Goal: Task Accomplishment & Management: Complete application form

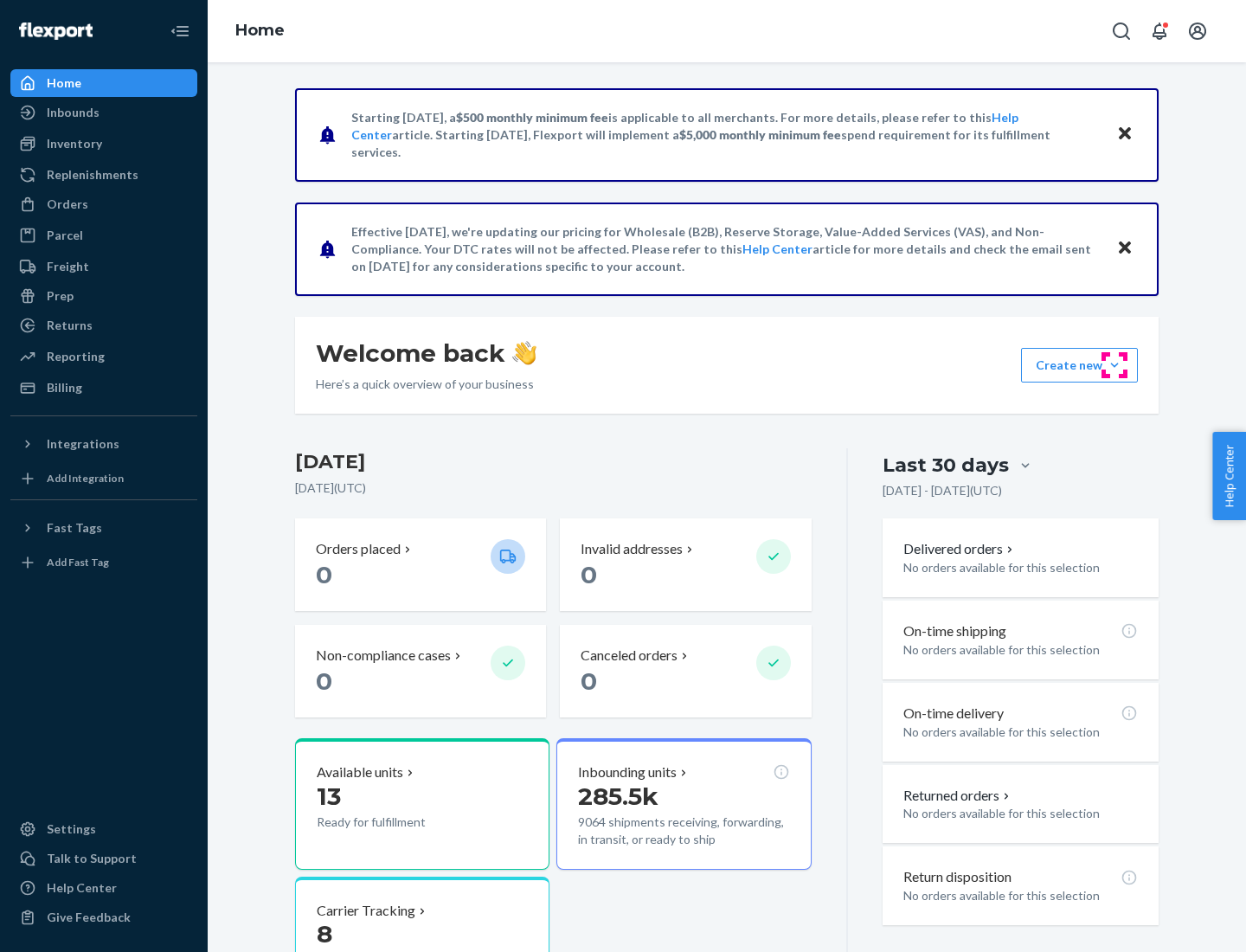
click at [1115, 366] on button "Create new Create new inbound Create new order Create new product" at bounding box center [1079, 365] width 117 height 35
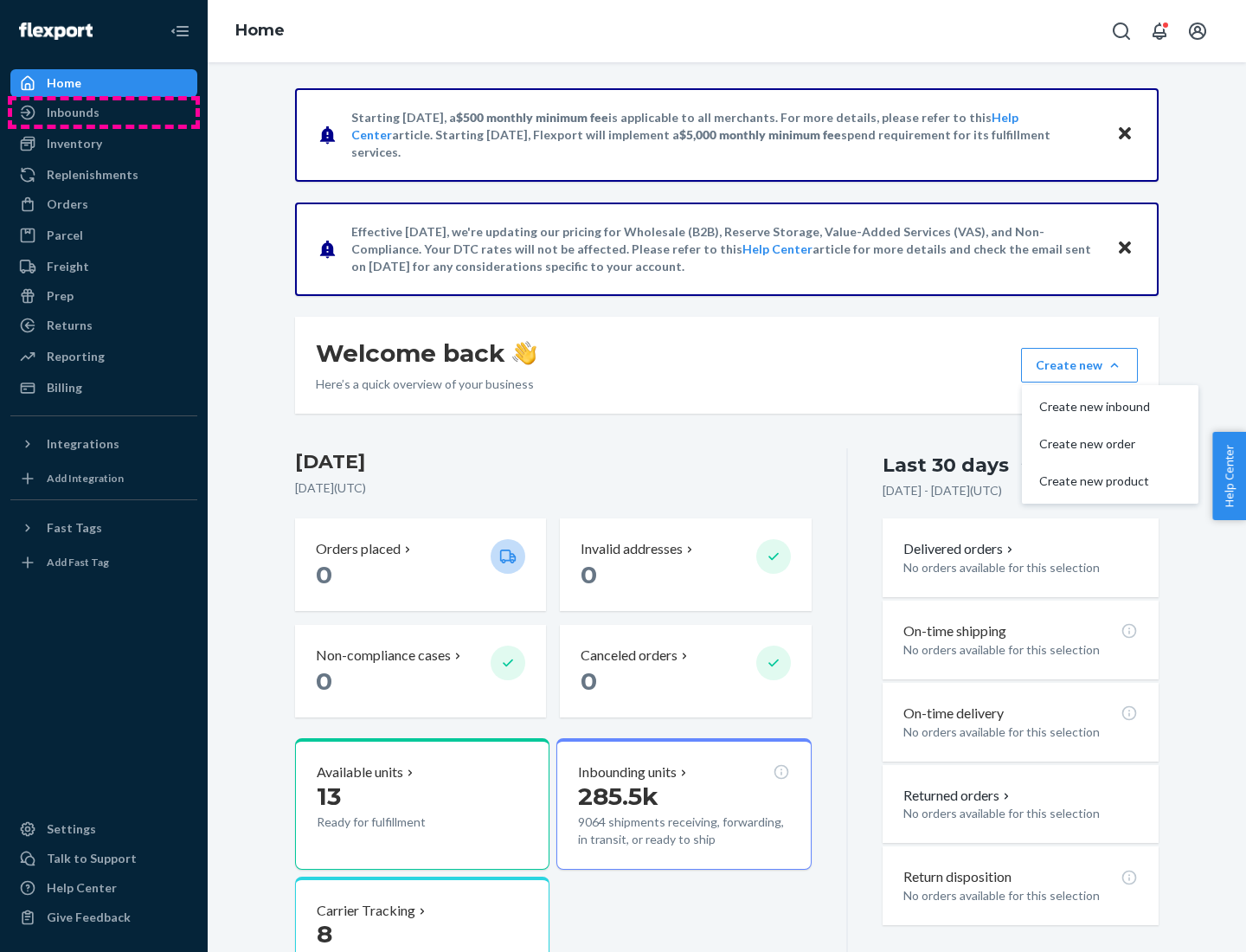
click at [104, 113] on div "Inbounds" at bounding box center [104, 112] width 184 height 24
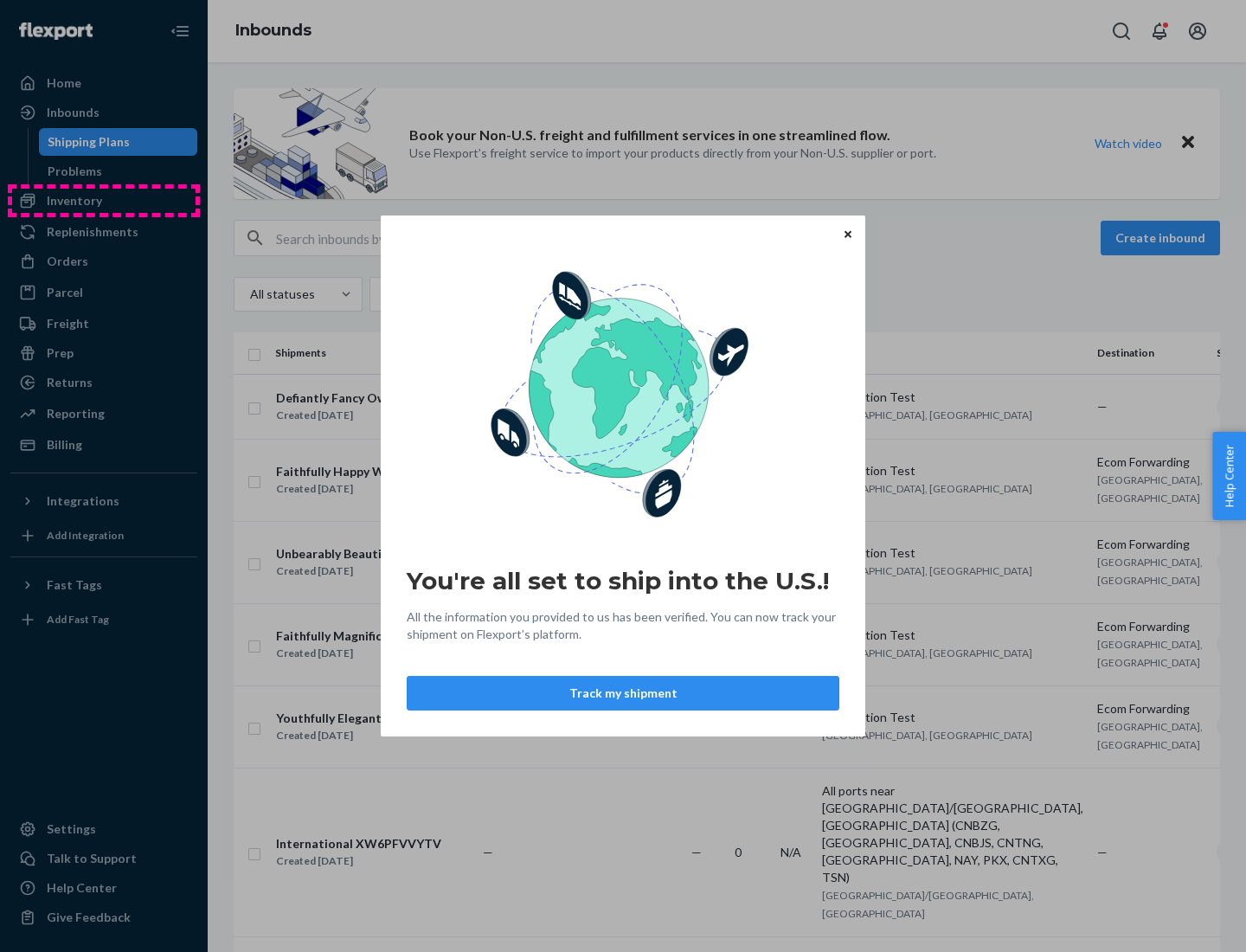
click at [104, 201] on div "You're all set to ship into the U.S.! All the information you provided to us ha…" at bounding box center [623, 476] width 1246 height 952
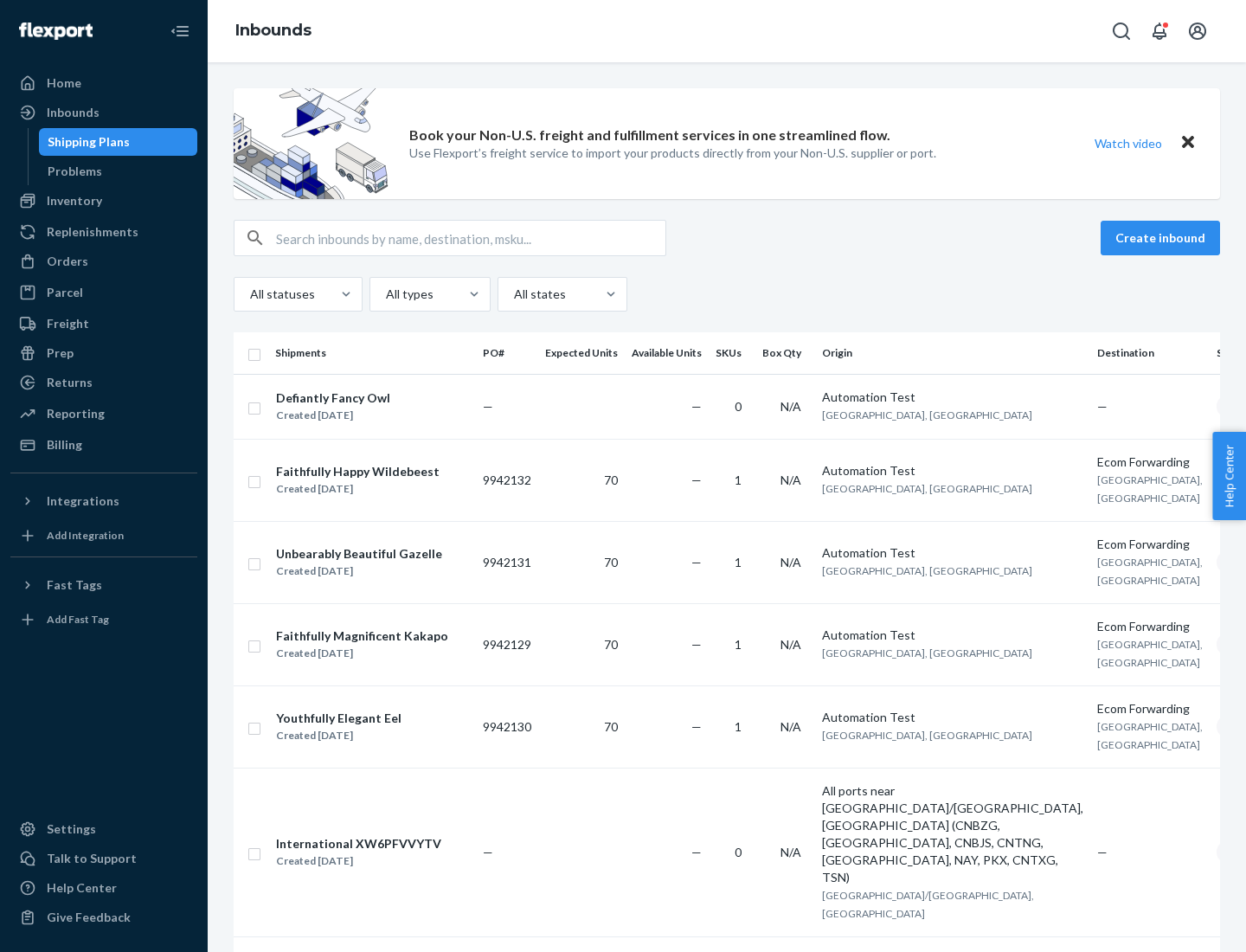
click at [727, 31] on div "Inbounds" at bounding box center [726, 31] width 1038 height 62
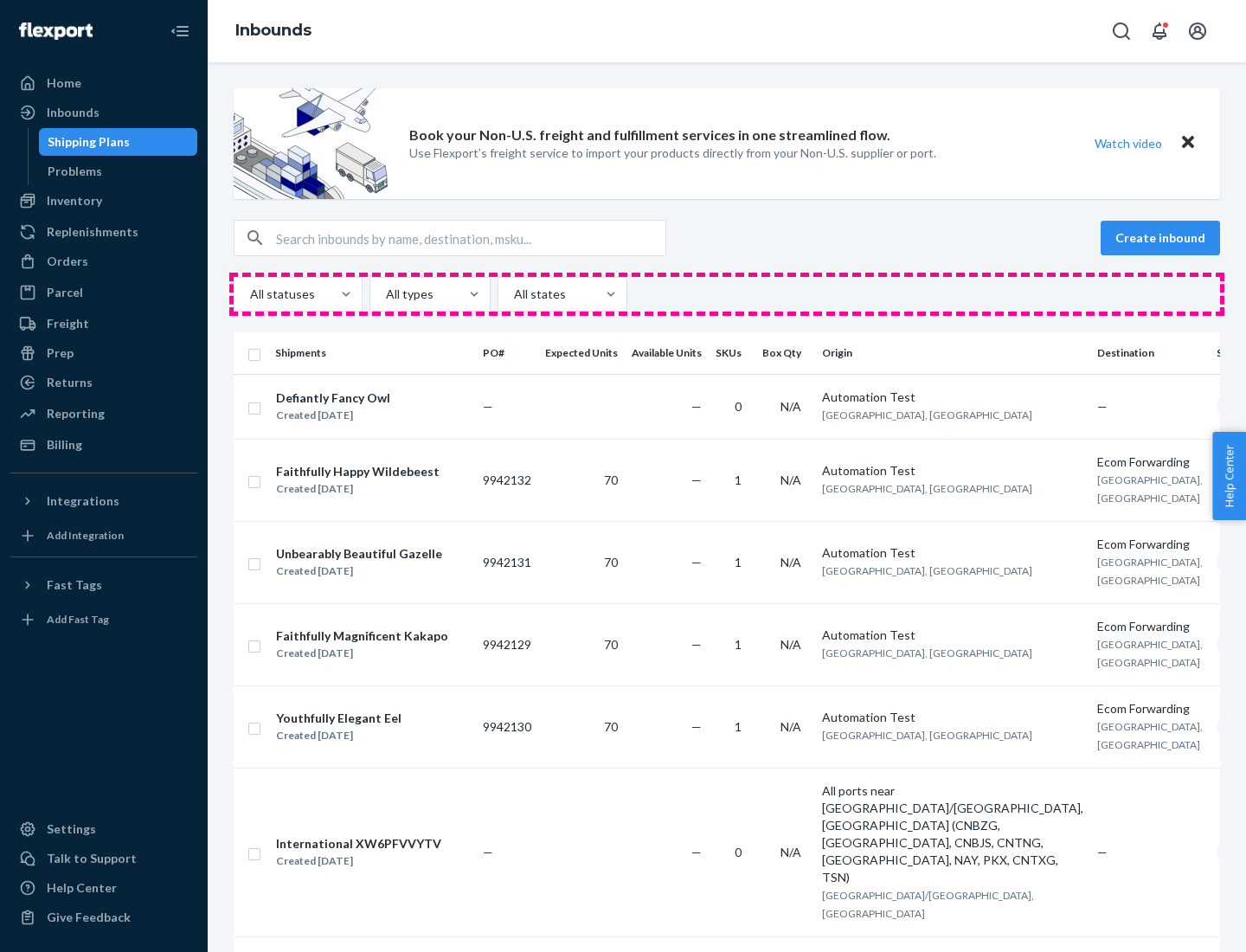
click at [727, 295] on div "All statuses All types All states" at bounding box center [726, 294] width 986 height 35
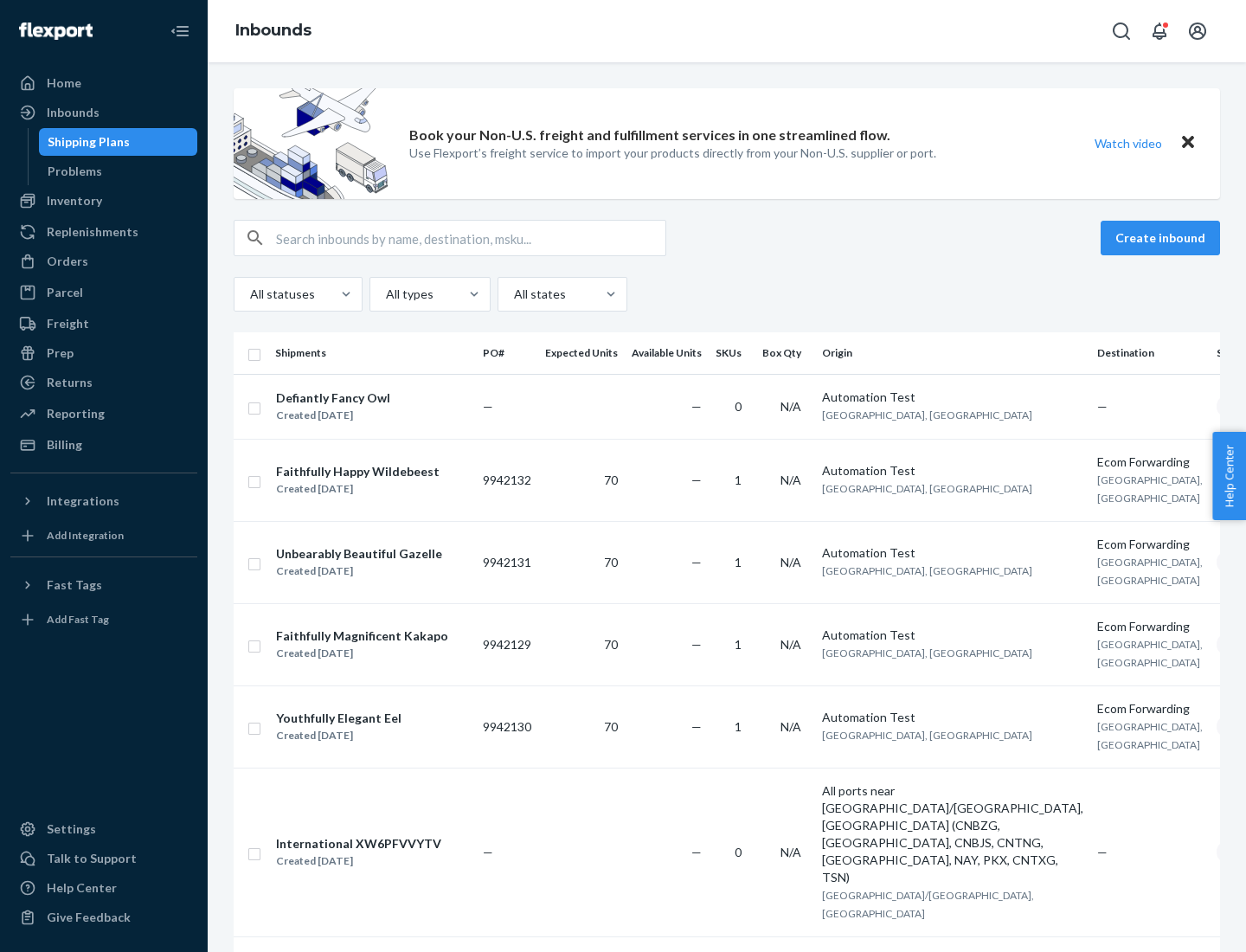
click at [86, 142] on div "Shipping Plans" at bounding box center [89, 141] width 82 height 17
click at [1163, 238] on button "Create inbound" at bounding box center [1161, 238] width 120 height 35
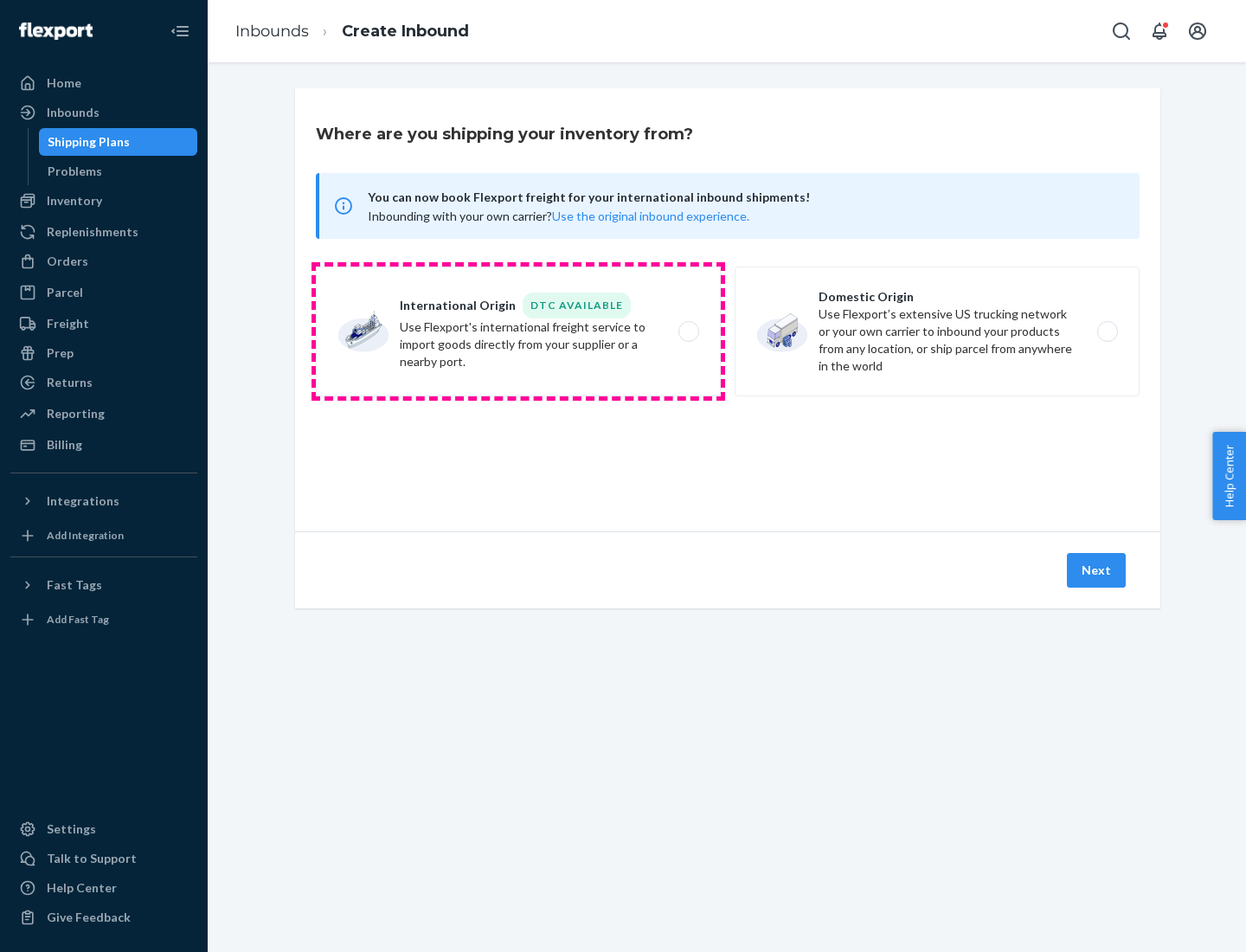
click at [519, 332] on label "International Origin DTC Available Use Flexport's international freight service…" at bounding box center [518, 332] width 405 height 130
click at [688, 332] on input "International Origin DTC Available Use Flexport's international freight service…" at bounding box center [693, 332] width 11 height 11
radio input "true"
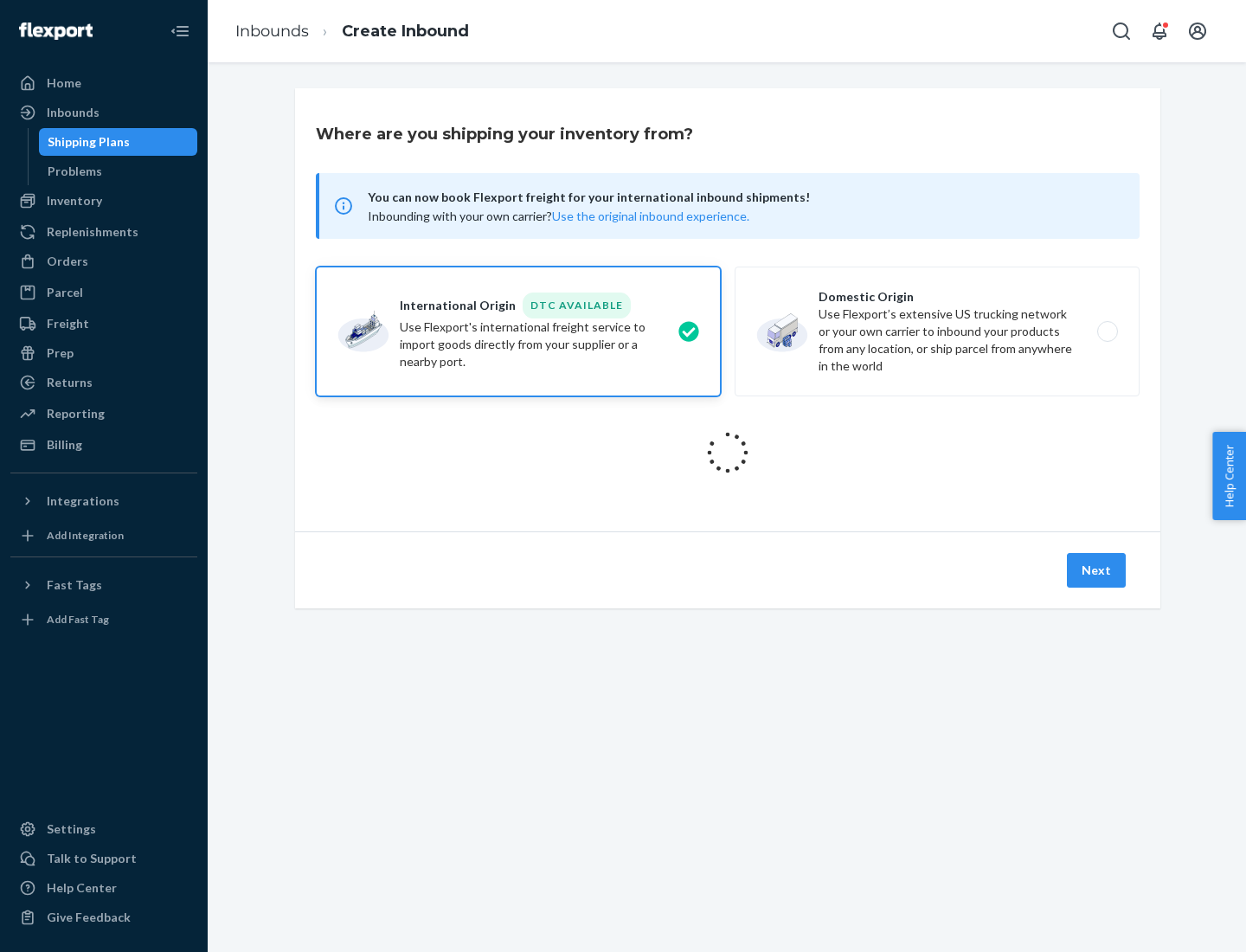
click at [727, 453] on icon at bounding box center [727, 453] width 49 height 49
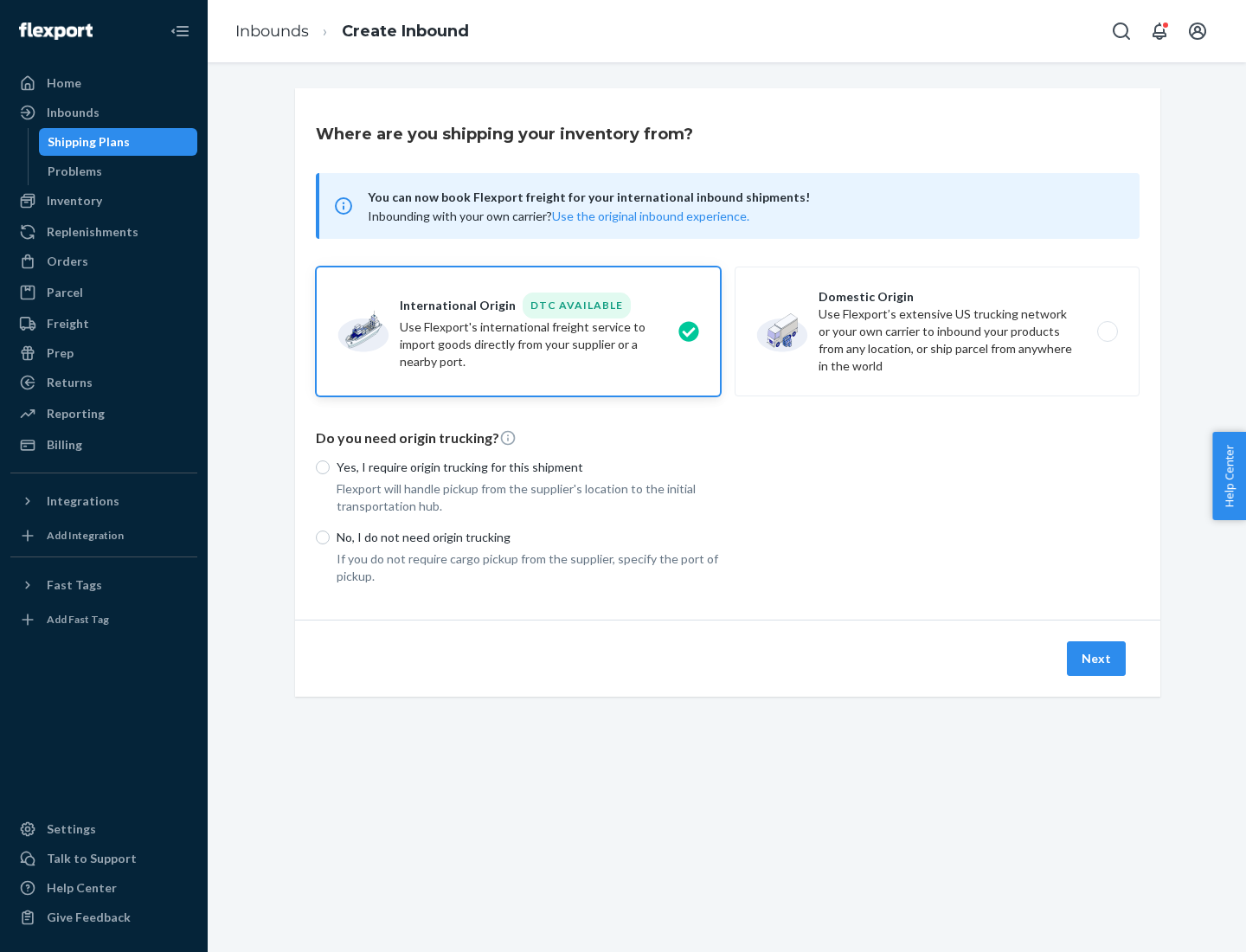
click at [529, 467] on p "Yes, I require origin trucking for this shipment" at bounding box center [529, 467] width 385 height 17
click at [330, 467] on input "Yes, I require origin trucking for this shipment" at bounding box center [323, 468] width 14 height 14
radio input "true"
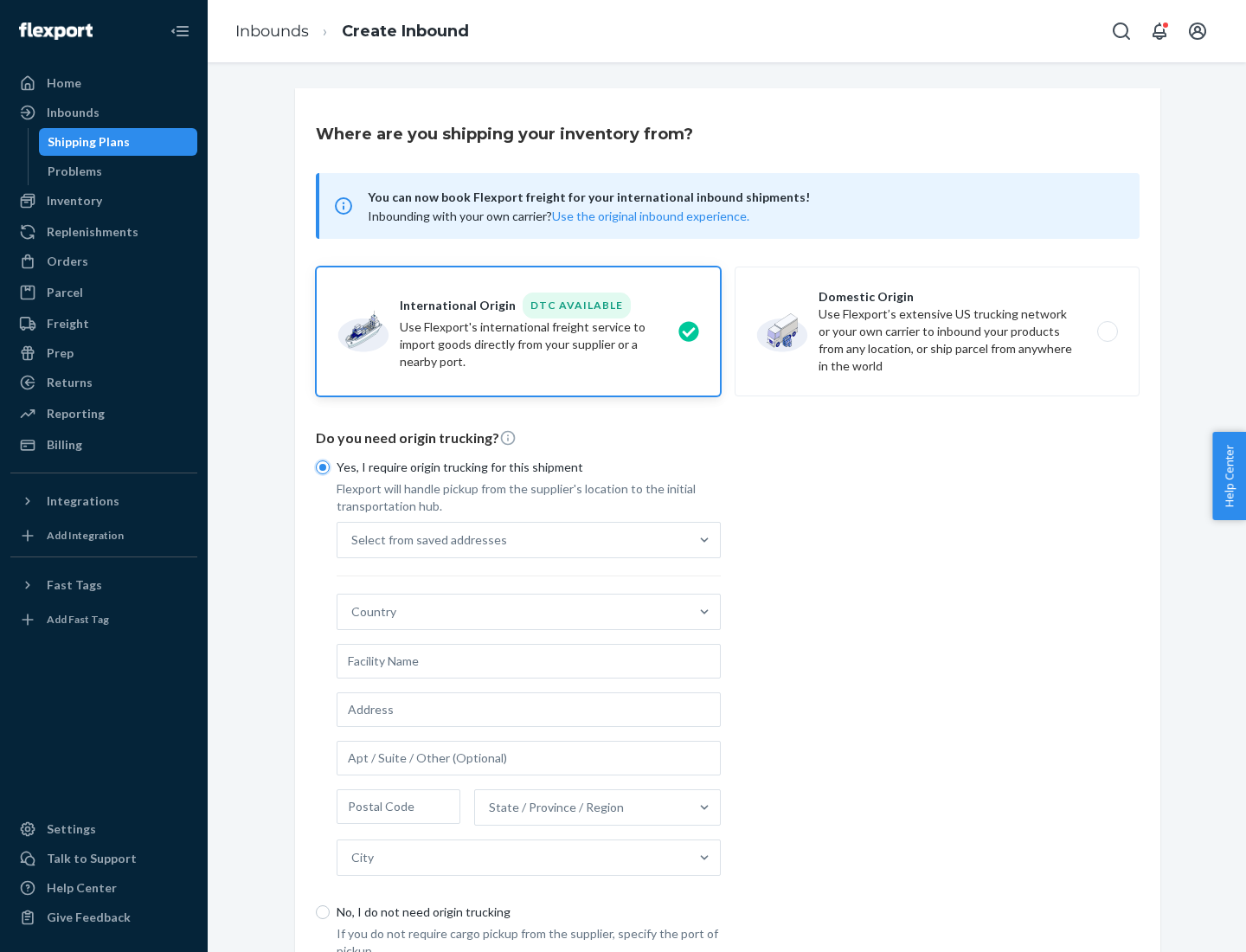
scroll to position [33, 0]
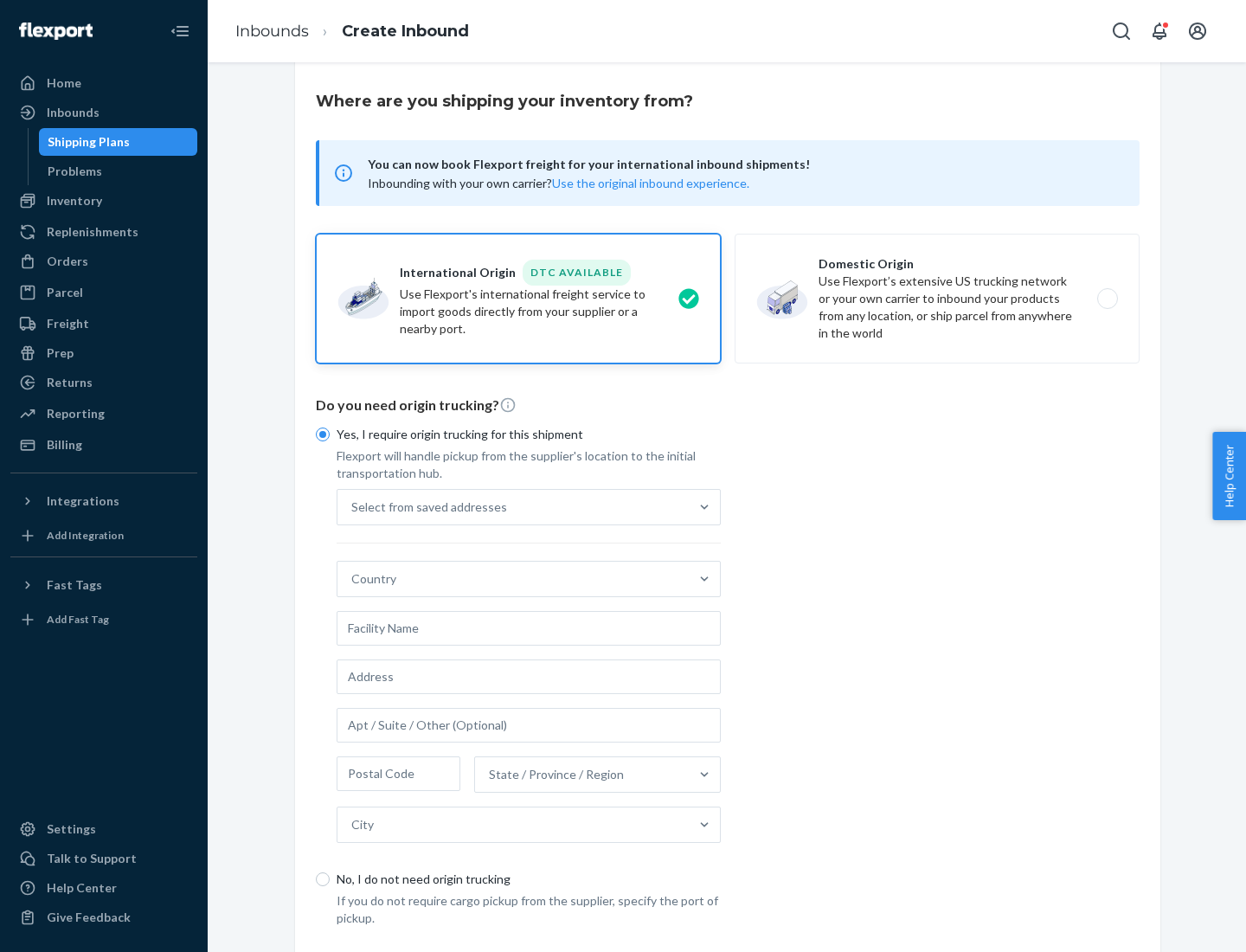
click at [514, 506] on div "Select from saved addresses" at bounding box center [514, 506] width 352 height 35
click at [353, 506] on input "Select from saved addresses" at bounding box center [353, 506] width 2 height 17
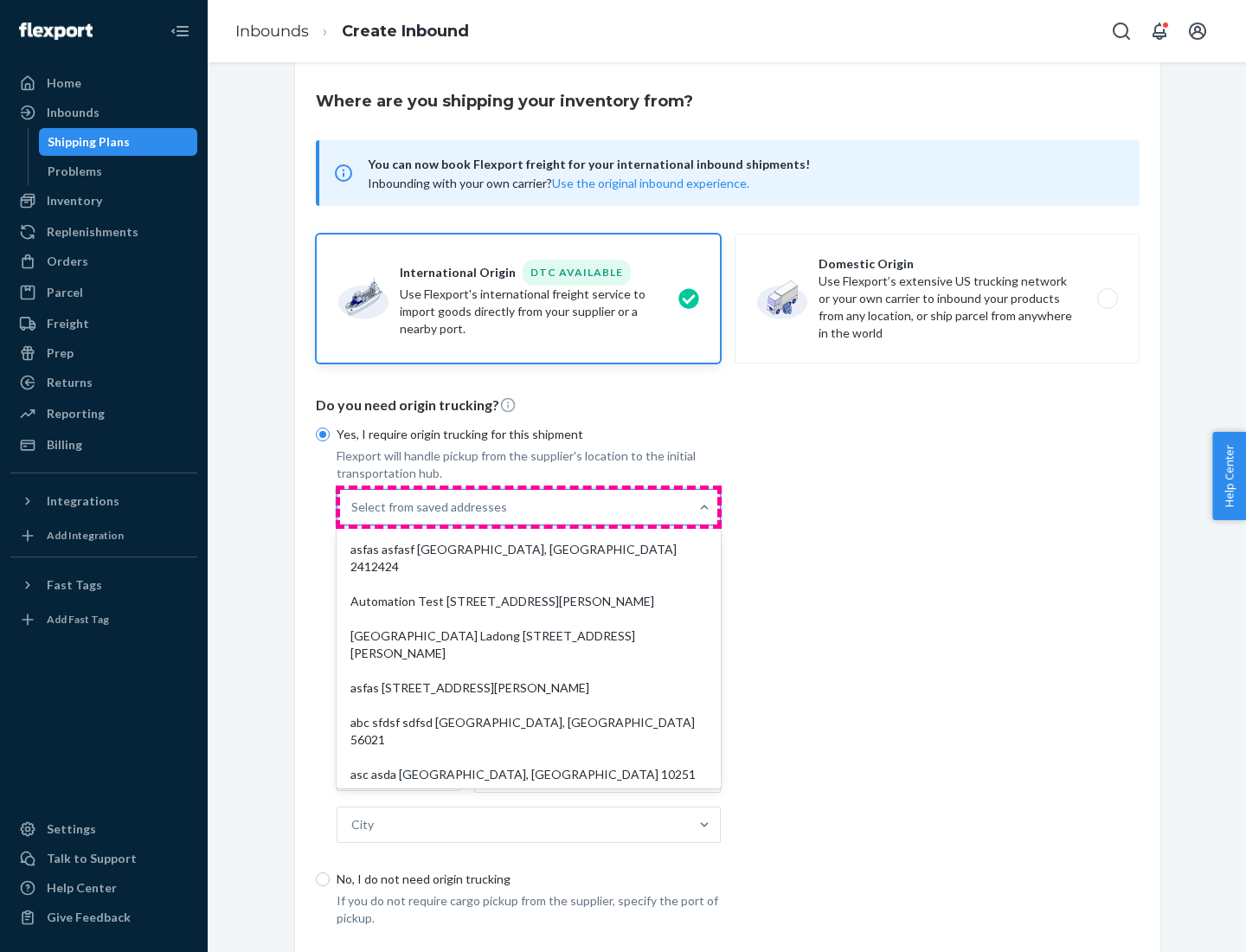
scroll to position [75, 0]
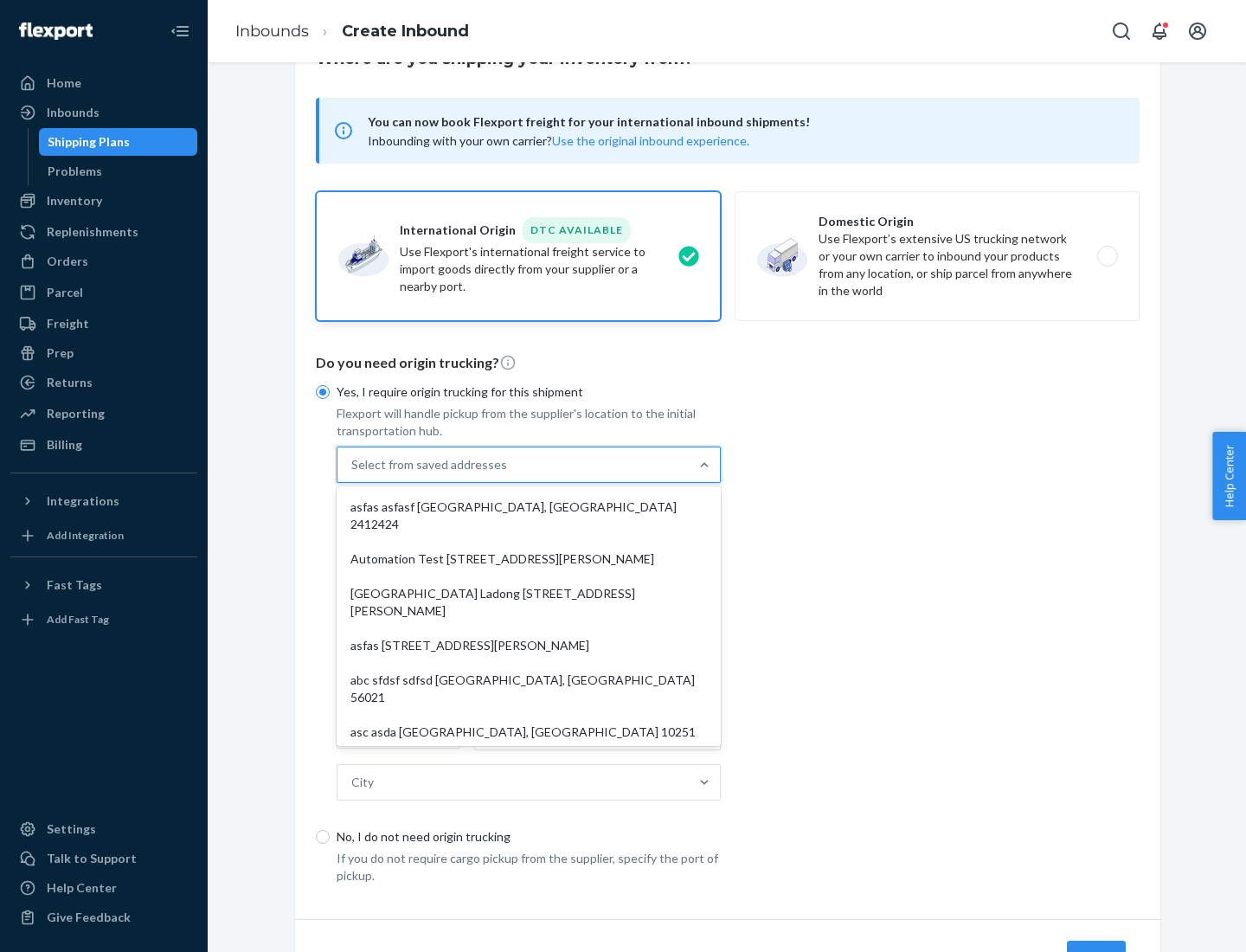
click at [529, 506] on div "asfas asfasf [GEOGRAPHIC_DATA], [GEOGRAPHIC_DATA] 2412424" at bounding box center [529, 515] width 378 height 52
click at [353, 474] on input "option asfas asfasf [GEOGRAPHIC_DATA], [GEOGRAPHIC_DATA] 2412424 focused, 1 of …" at bounding box center [353, 464] width 2 height 17
type input "asfas"
type input "asfasf"
type input "2412424"
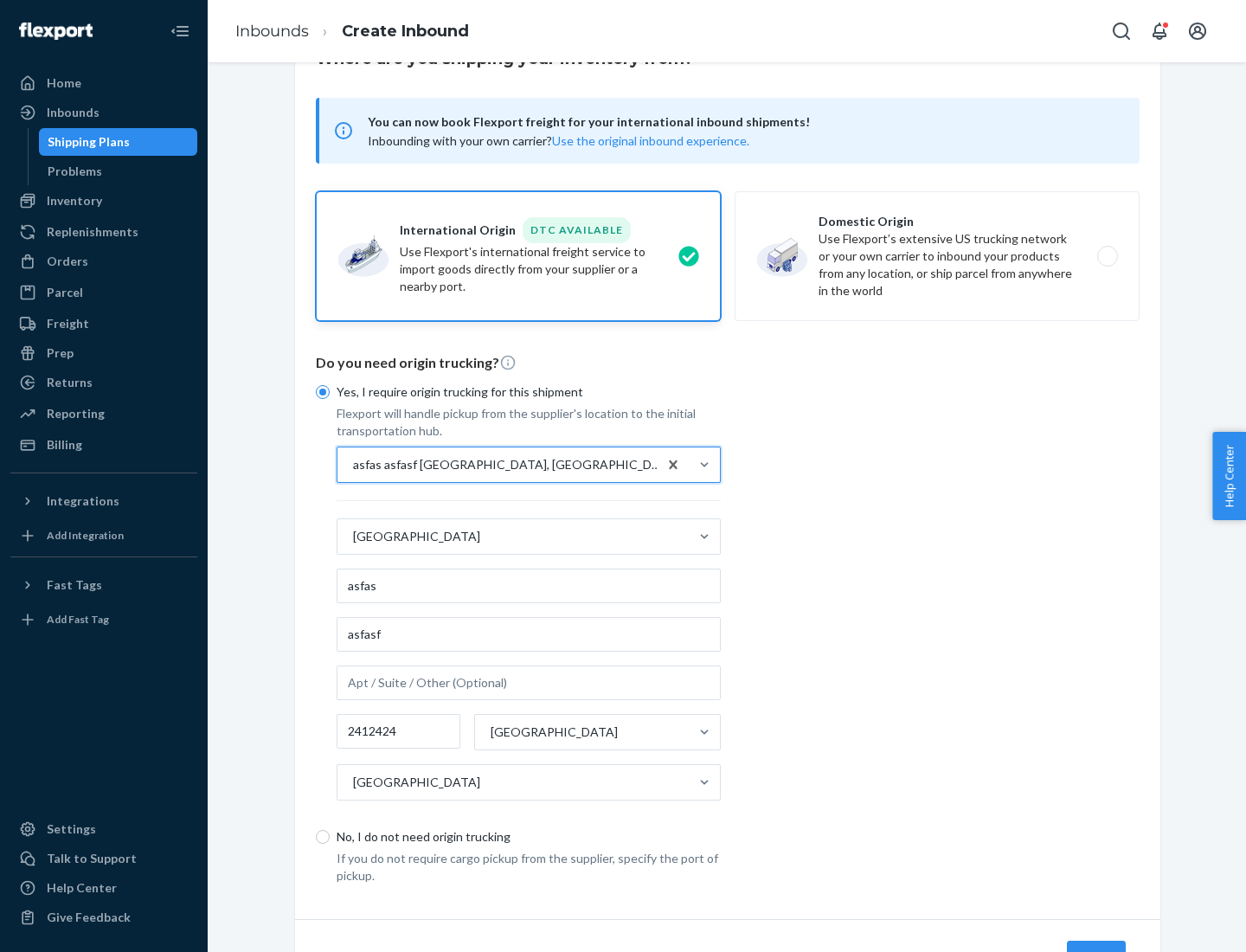
scroll to position [161, 0]
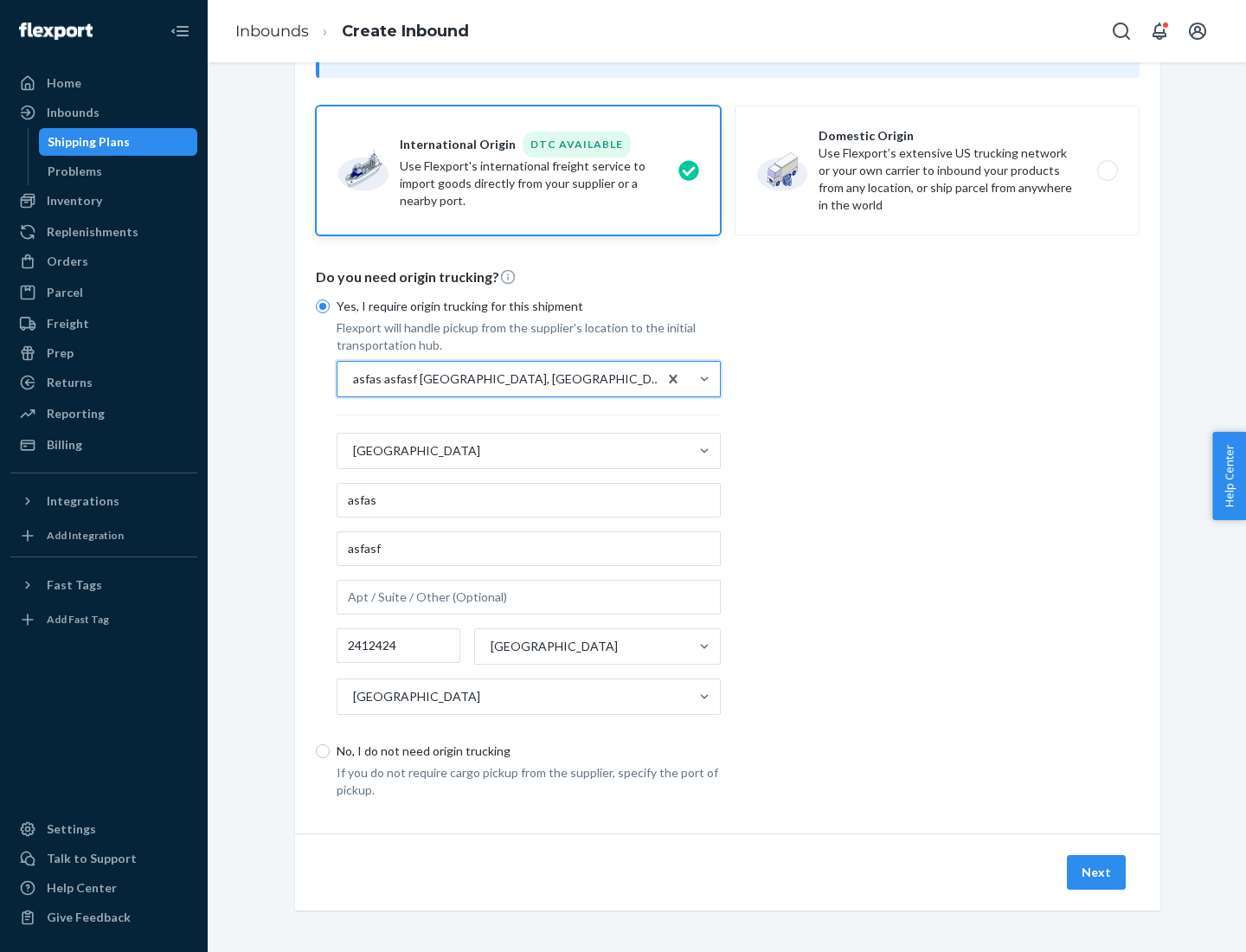
click at [1097, 871] on button "Next" at bounding box center [1096, 872] width 59 height 35
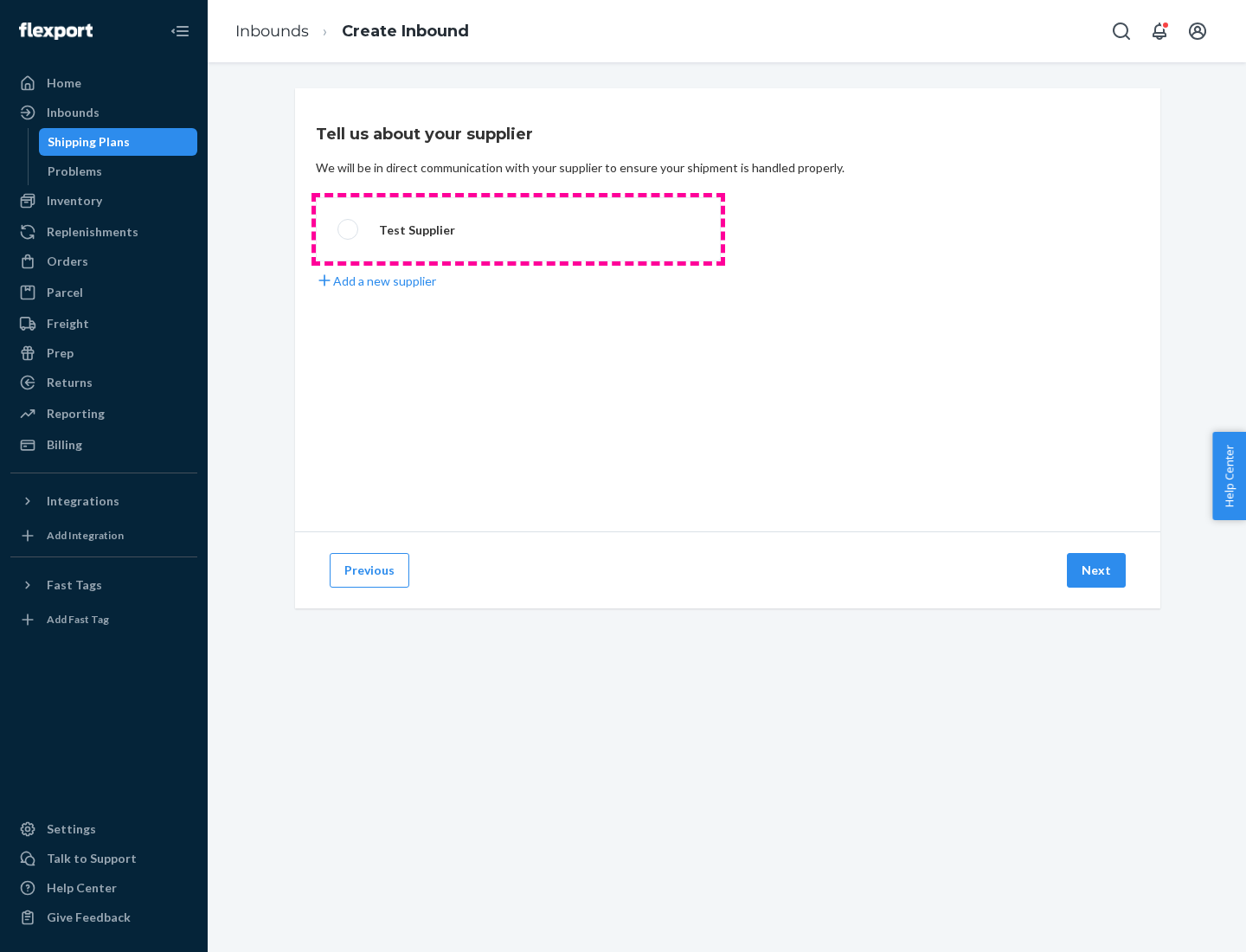
click at [519, 230] on label "Test Supplier" at bounding box center [518, 229] width 405 height 64
click at [349, 230] on input "Test Supplier" at bounding box center [343, 229] width 11 height 11
radio input "true"
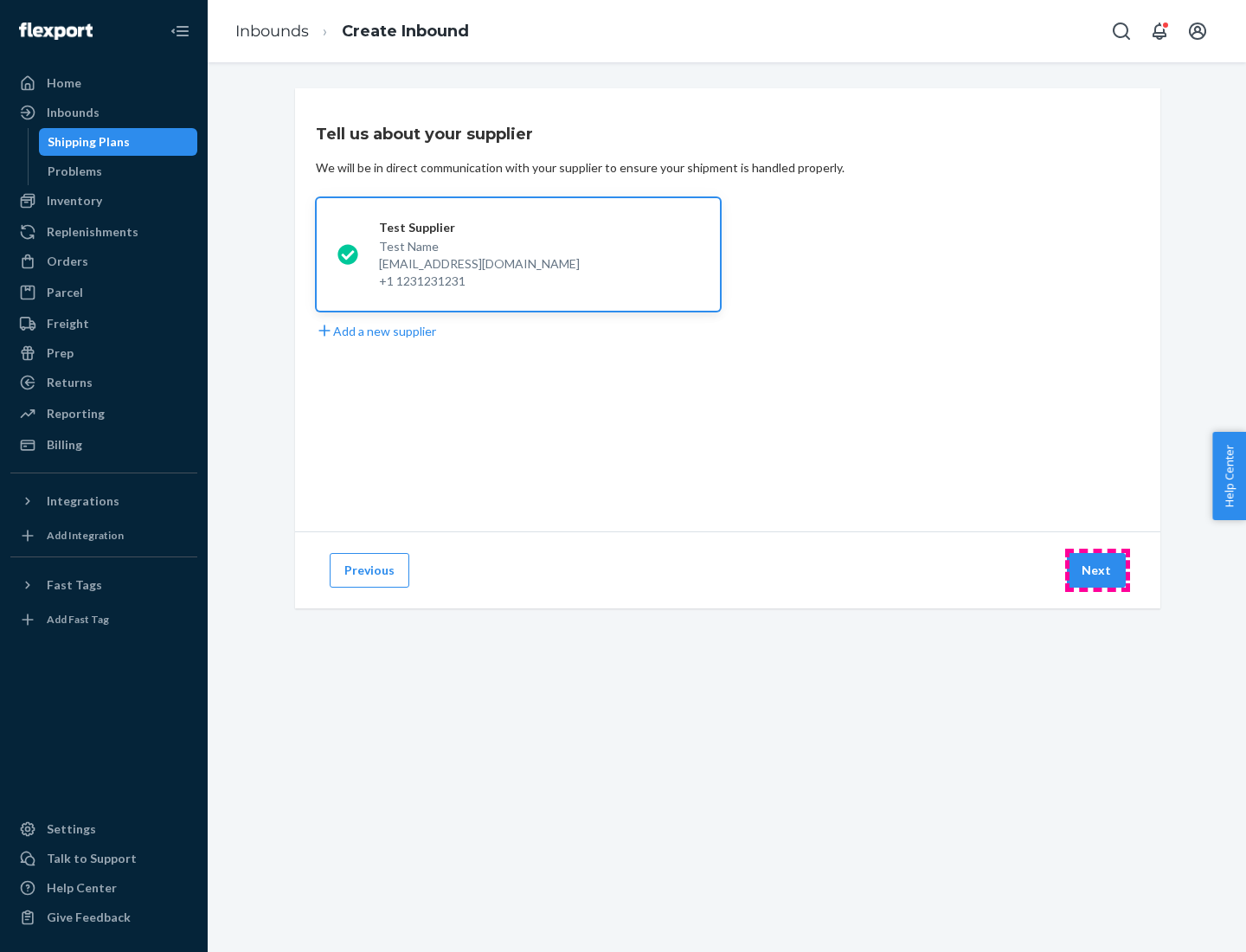
click at [1097, 570] on button "Next" at bounding box center [1096, 569] width 59 height 35
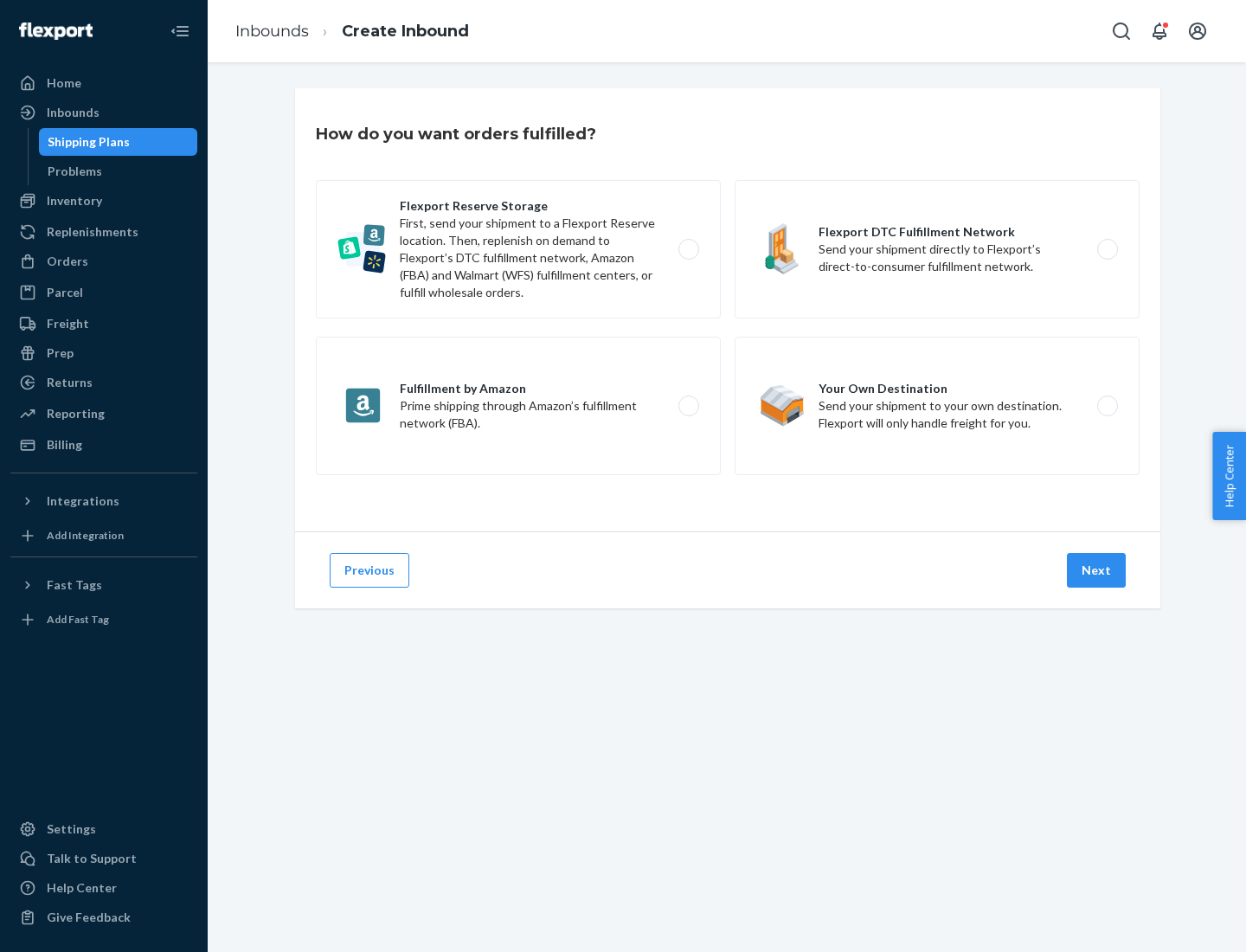
click at [519, 406] on label "Fulfillment by Amazon Prime shipping through Amazon’s fulfillment network (FBA)." at bounding box center [518, 406] width 405 height 139
click at [688, 406] on input "Fulfillment by Amazon Prime shipping through Amazon’s fulfillment network (FBA)." at bounding box center [693, 406] width 11 height 11
radio input "true"
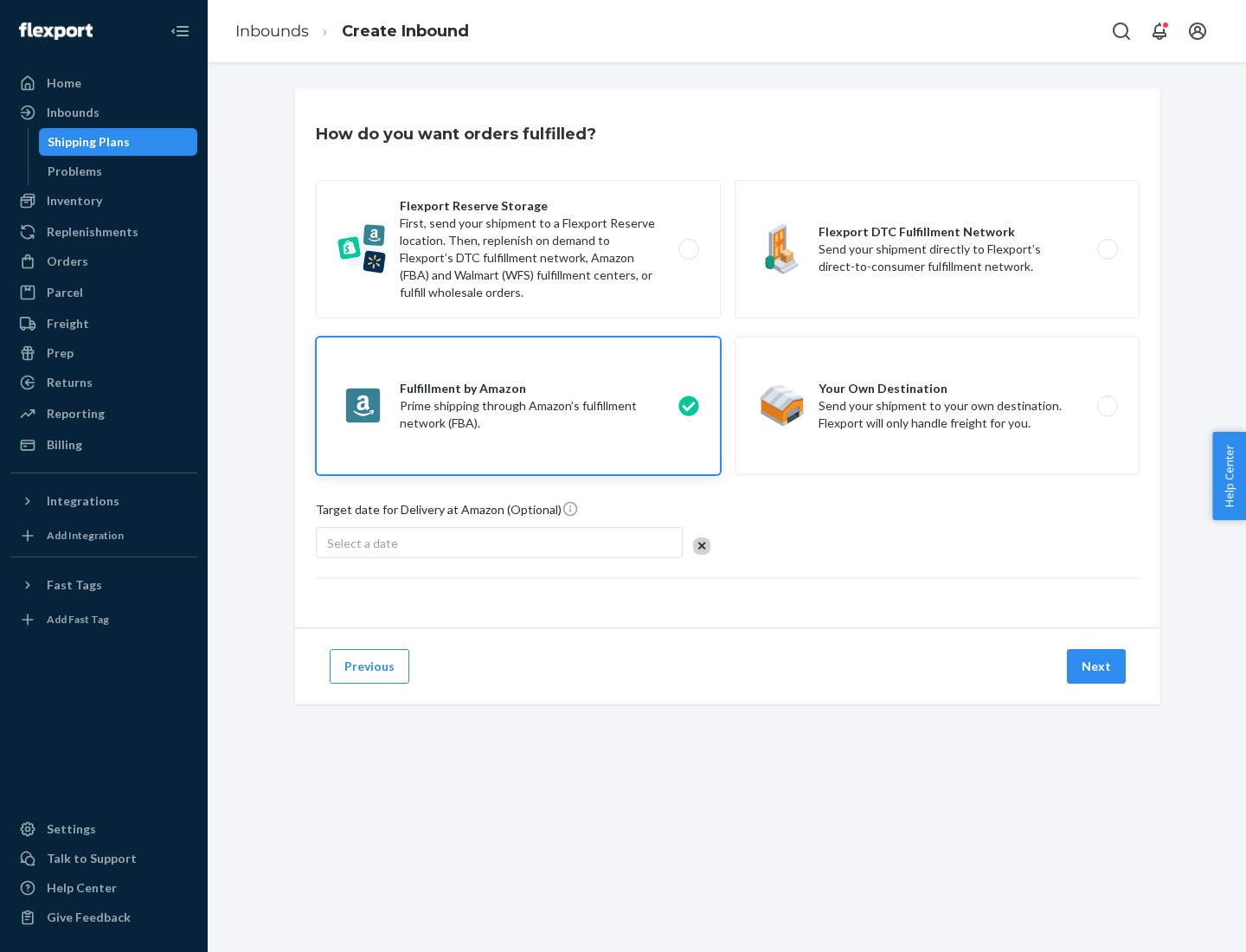
click at [1097, 666] on button "Next" at bounding box center [1096, 666] width 59 height 35
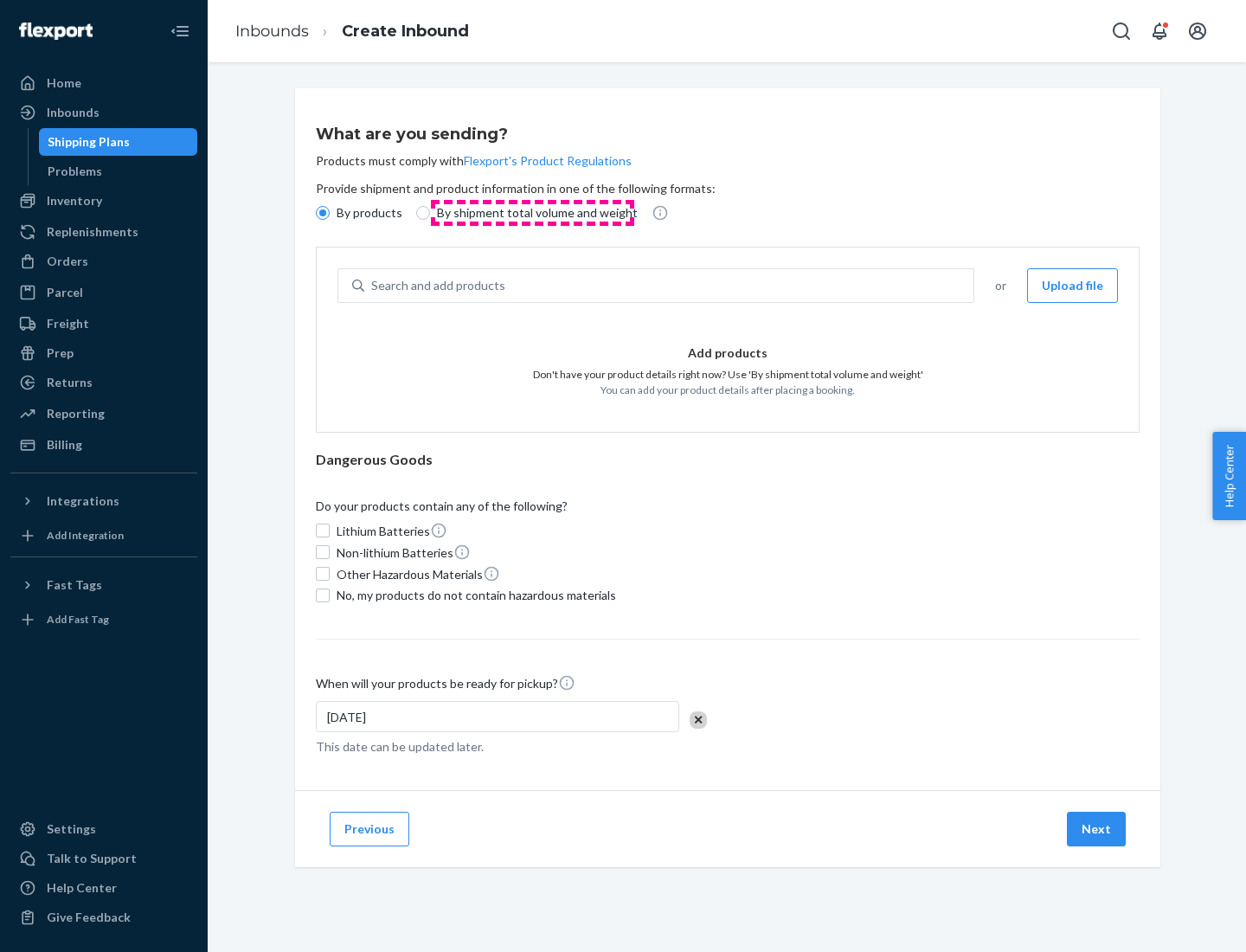
click at [533, 213] on p "By shipment total volume and weight" at bounding box center [537, 212] width 201 height 17
click at [430, 213] on input "By shipment total volume and weight" at bounding box center [424, 213] width 14 height 14
radio input "true"
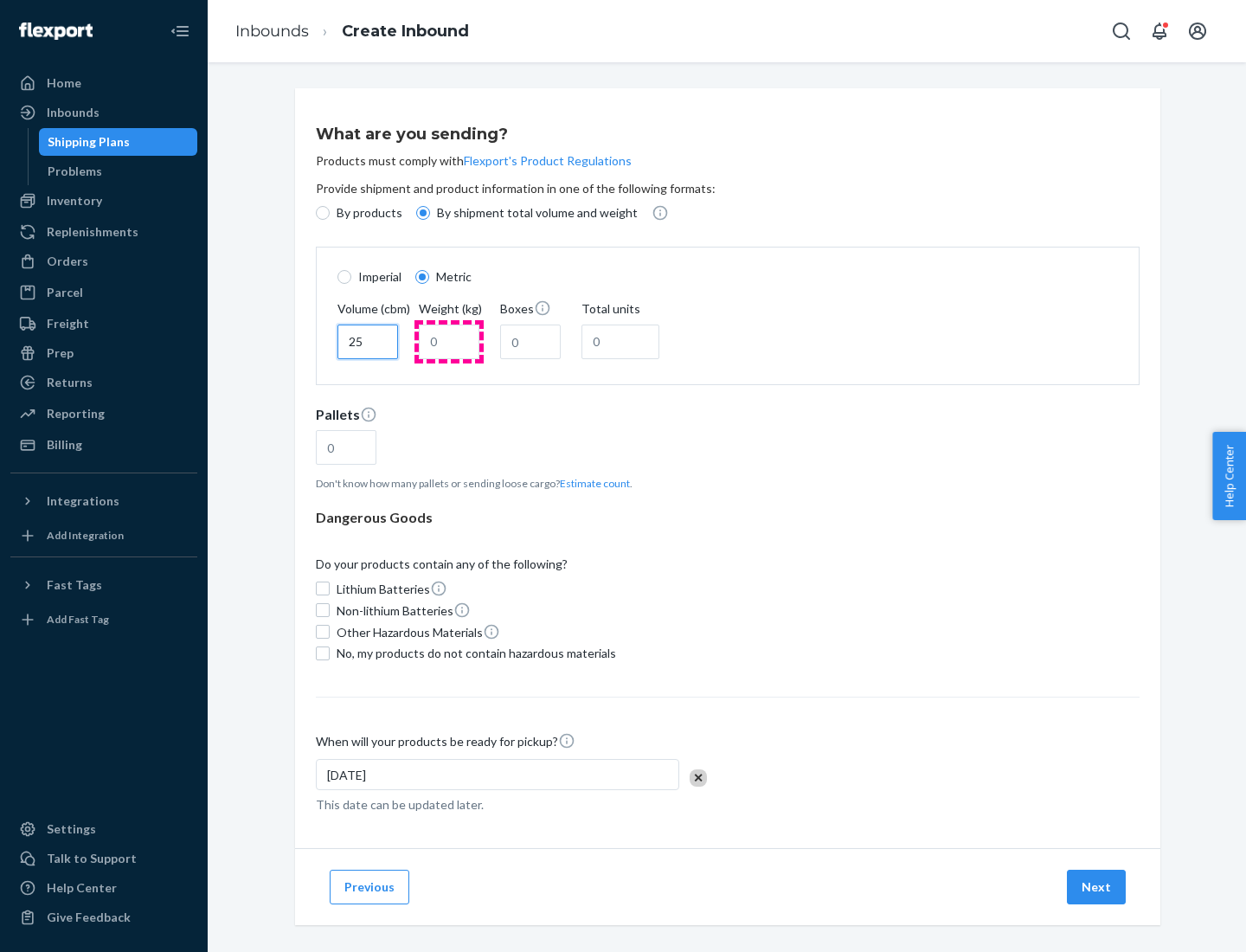
type input "25"
type input "100"
type input "50"
type input "500"
click at [592, 482] on button "Estimate count" at bounding box center [595, 482] width 70 height 15
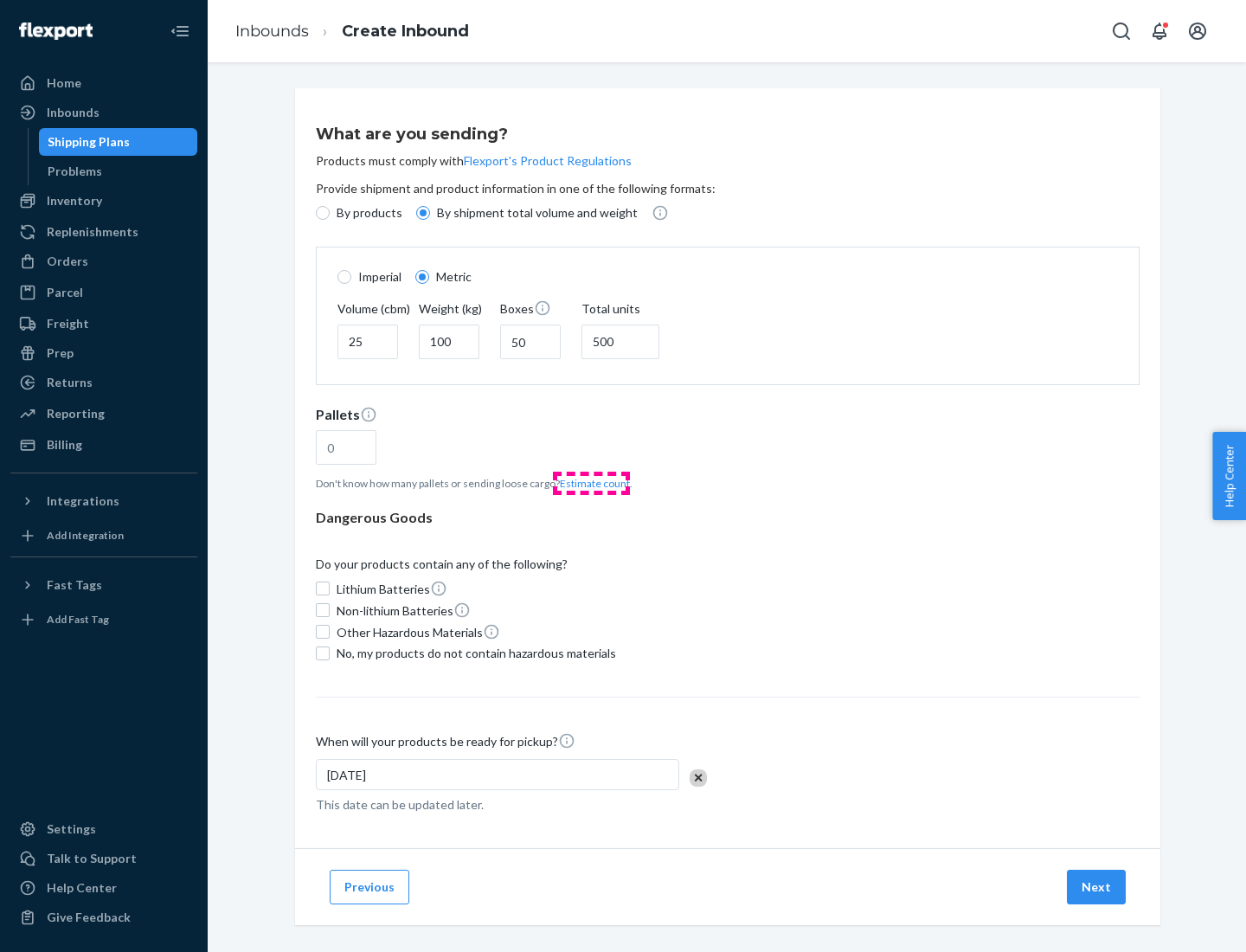
type input "16"
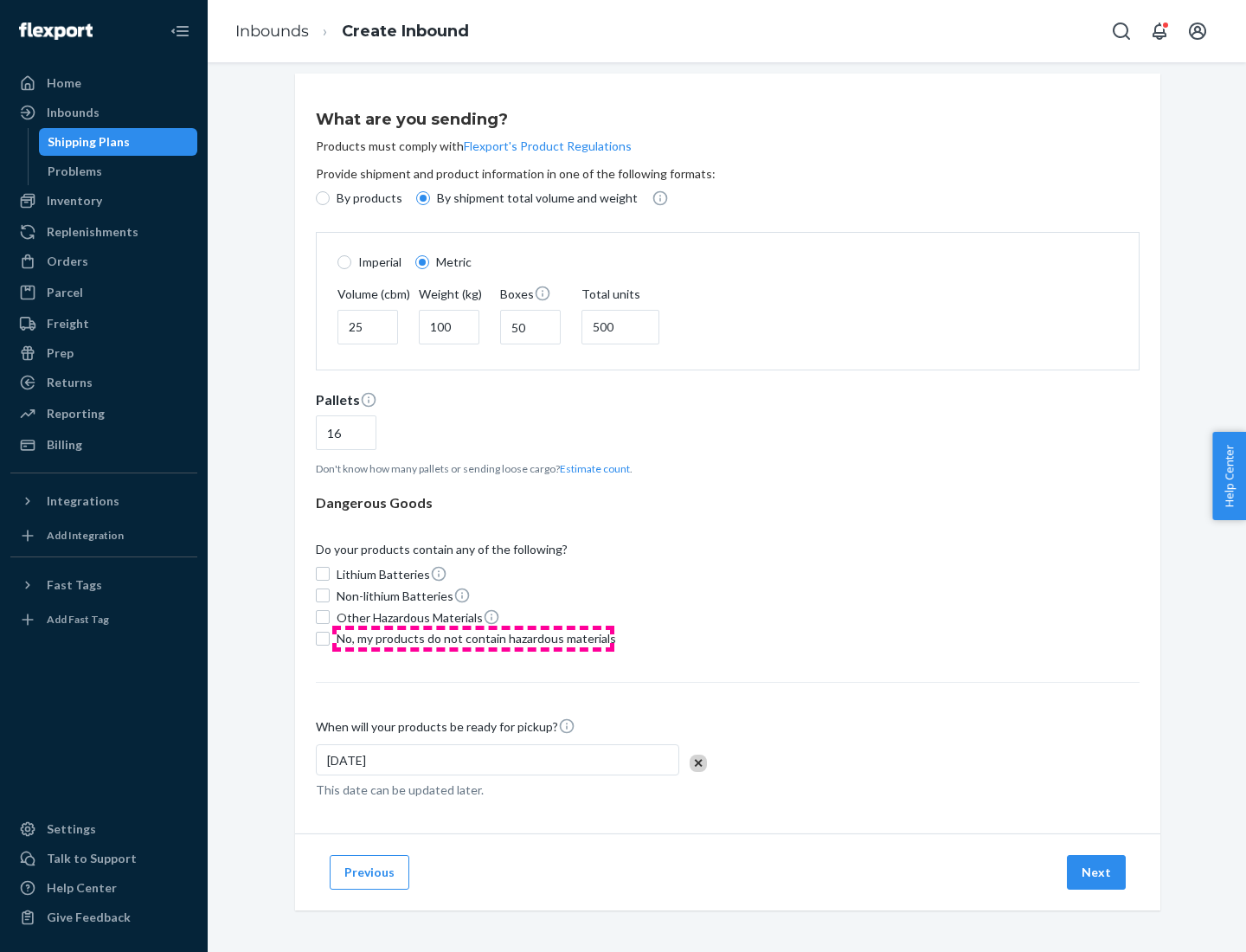
click at [474, 637] on span "No, my products do not contain hazardous materials" at bounding box center [477, 638] width 280 height 17
click at [330, 637] on input "No, my products do not contain hazardous materials" at bounding box center [323, 638] width 14 height 14
checkbox input "true"
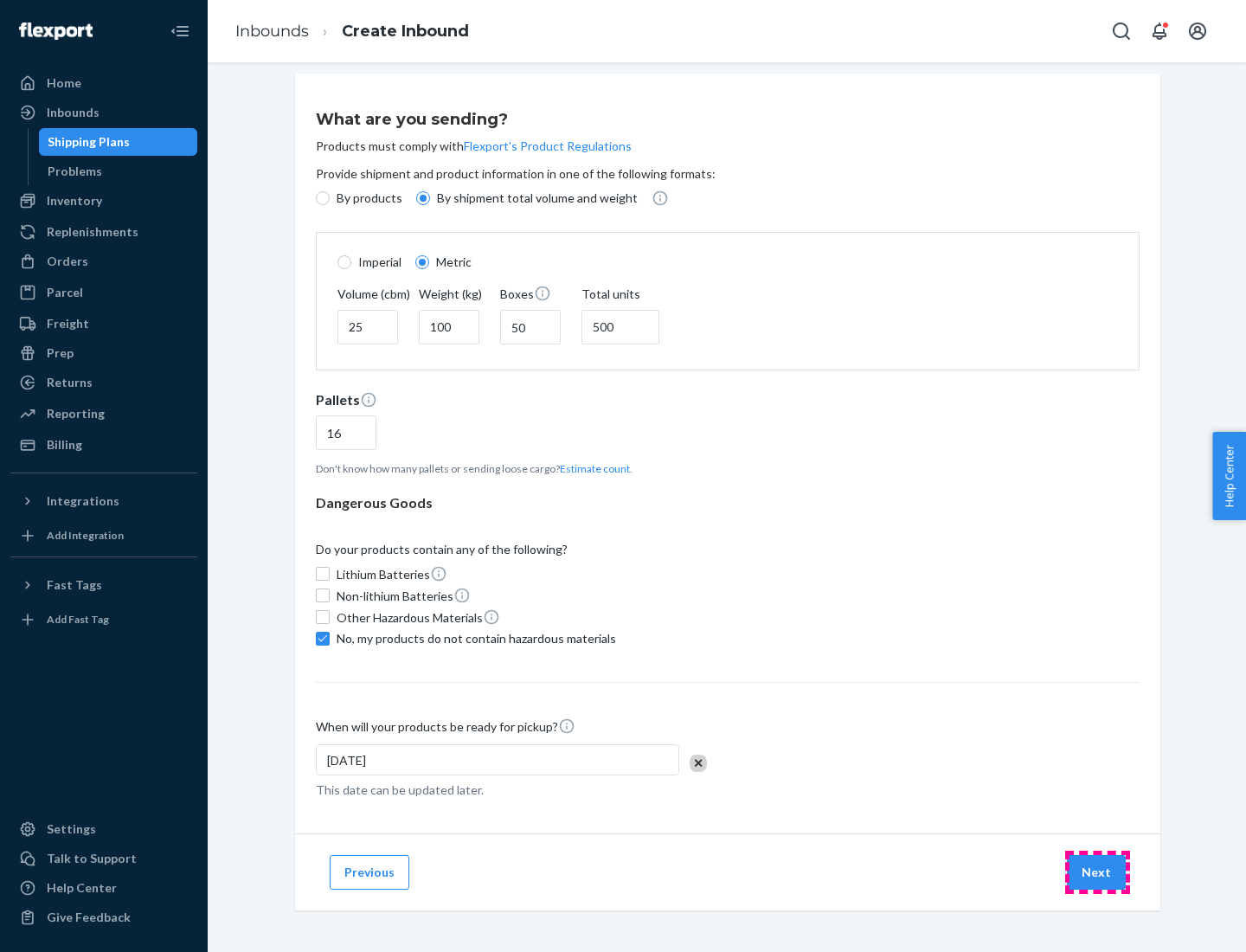
click at [1097, 871] on button "Next" at bounding box center [1096, 872] width 59 height 35
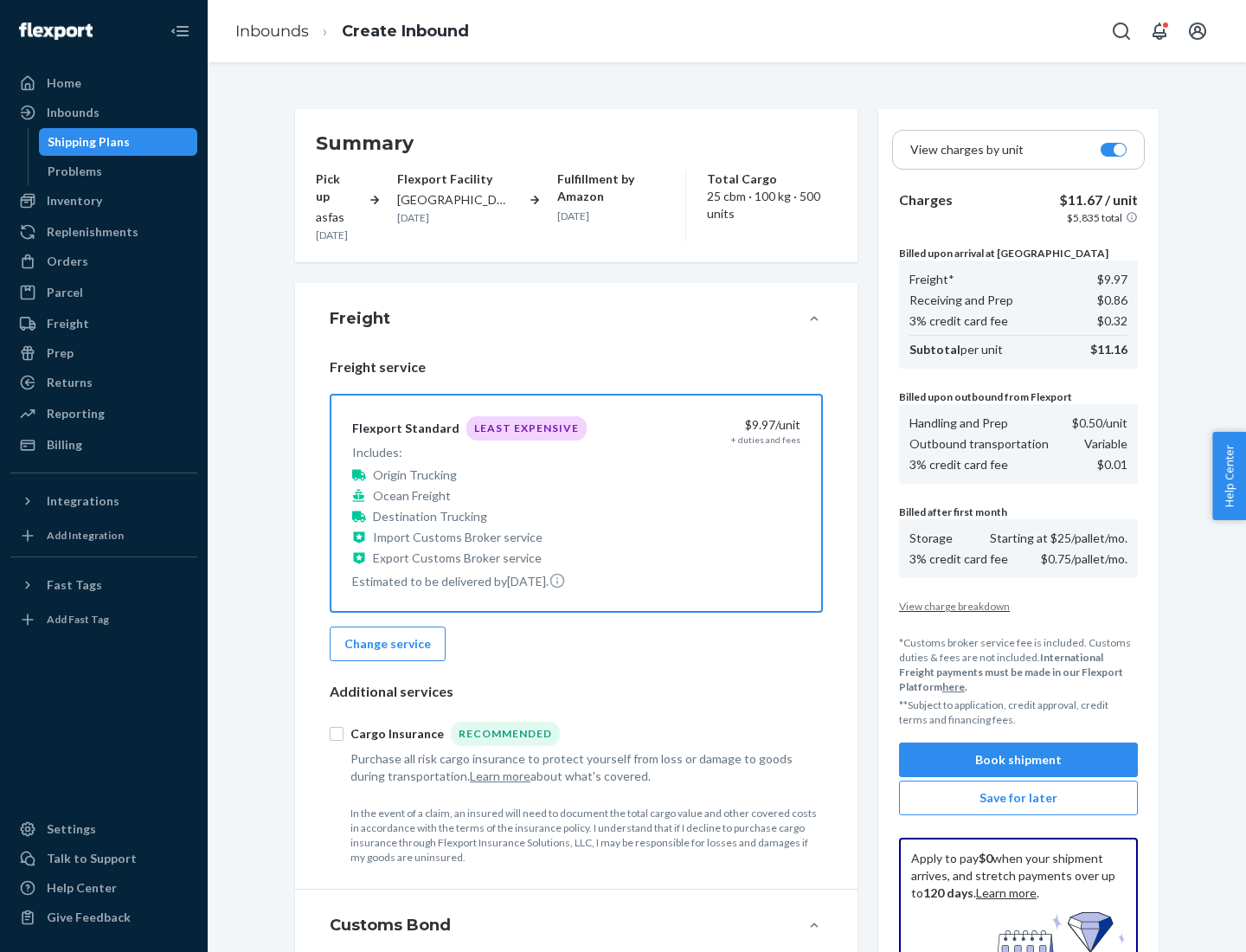
scroll to position [253, 0]
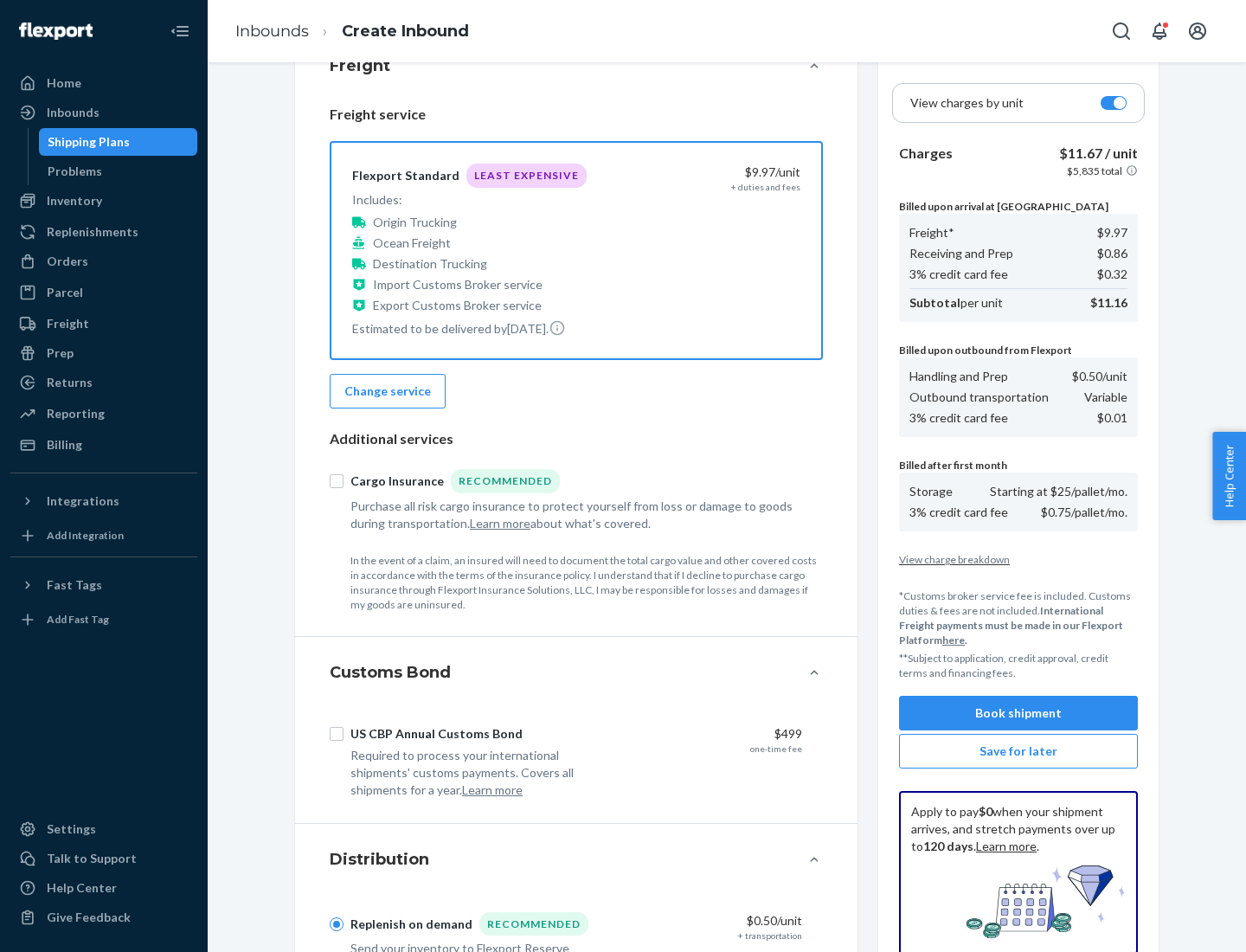
click at [1018, 713] on button "Book shipment" at bounding box center [1018, 712] width 239 height 35
